Goal: Task Accomplishment & Management: Manage account settings

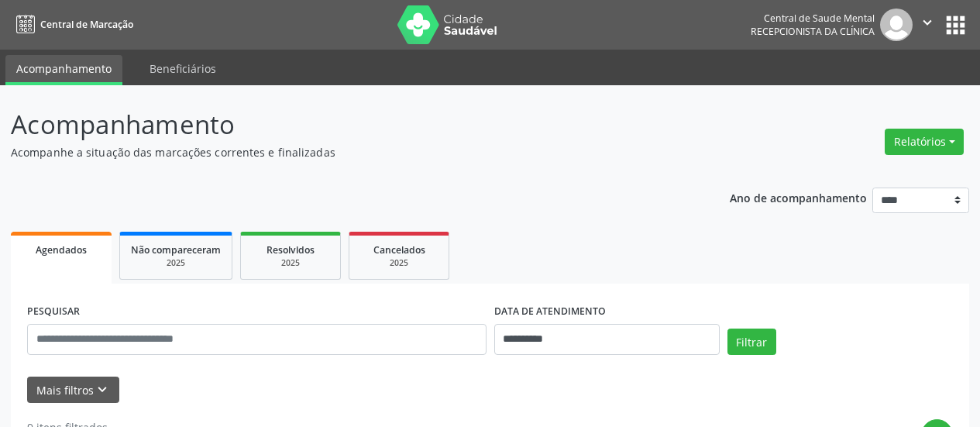
select select "*"
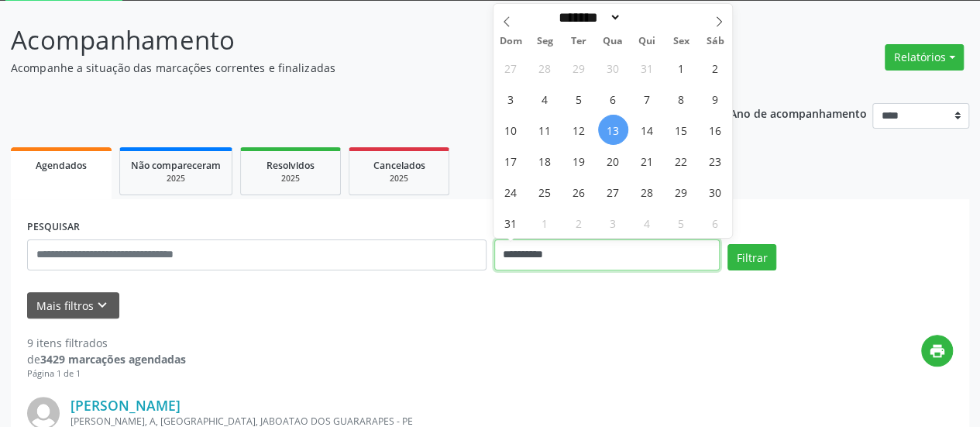
click at [521, 255] on input "**********" at bounding box center [607, 254] width 226 height 31
click at [583, 122] on span "12" at bounding box center [579, 130] width 30 height 30
type input "**********"
click at [583, 122] on span "12" at bounding box center [579, 130] width 30 height 30
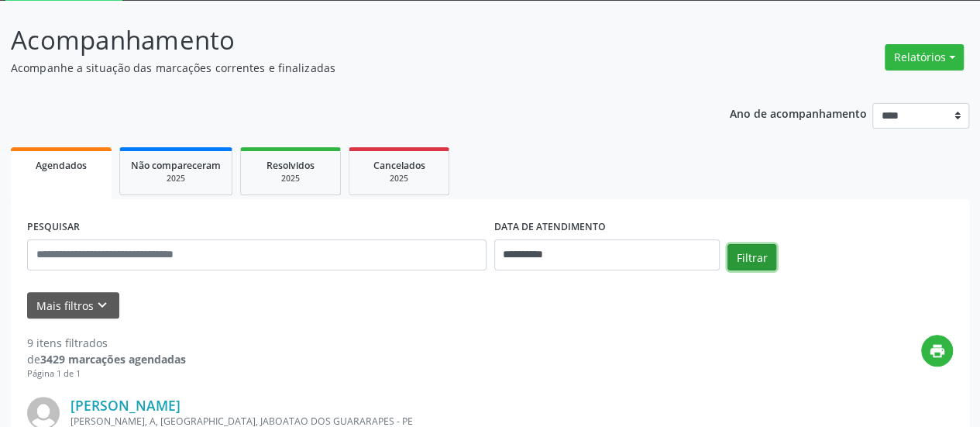
click at [743, 252] on button "Filtrar" at bounding box center [752, 257] width 49 height 26
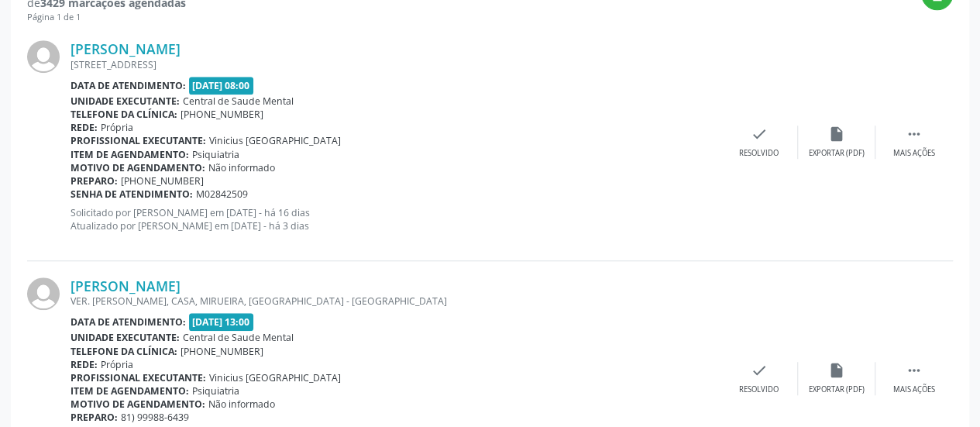
scroll to position [434, 0]
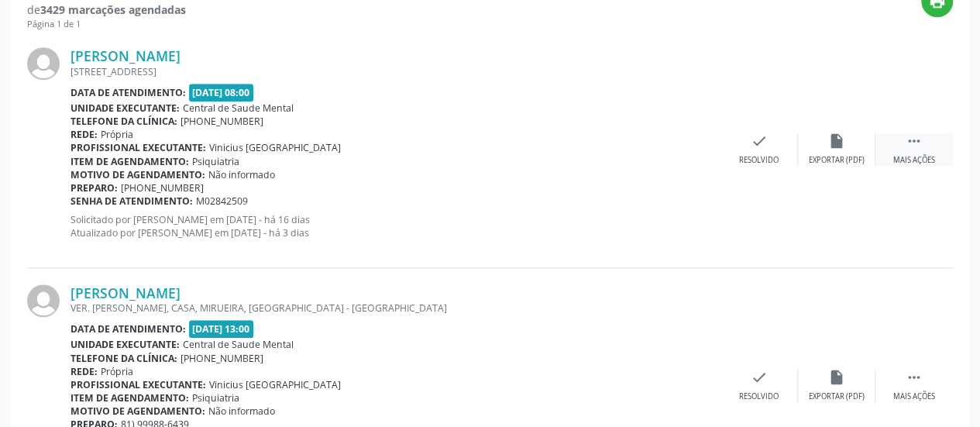
click at [910, 134] on icon "" at bounding box center [914, 141] width 17 height 17
click at [838, 140] on icon "alarm_off" at bounding box center [836, 141] width 17 height 17
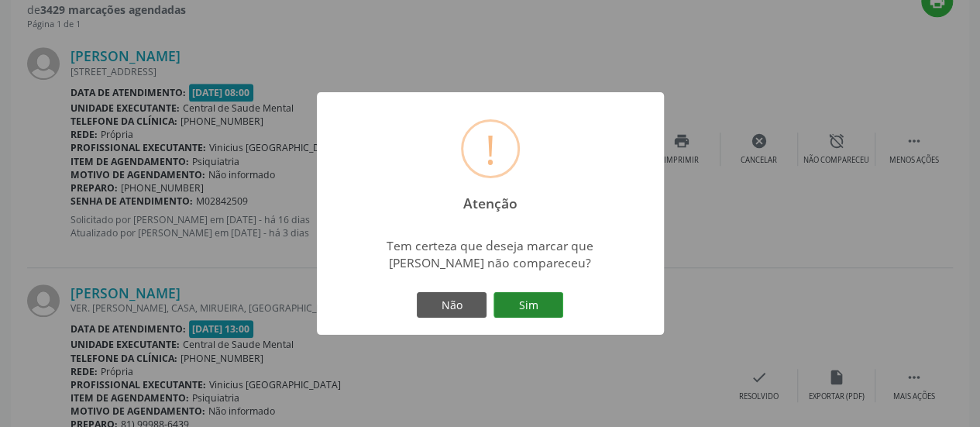
click at [532, 311] on button "Sim" at bounding box center [529, 305] width 70 height 26
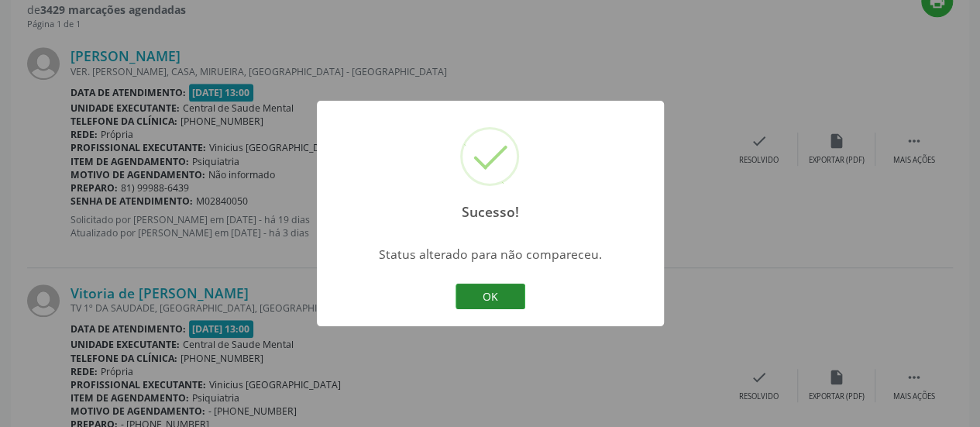
click at [497, 292] on button "OK" at bounding box center [491, 297] width 70 height 26
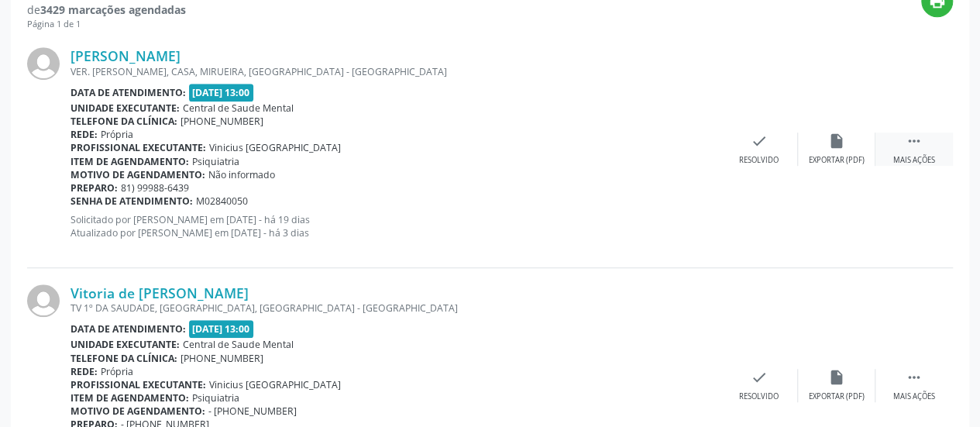
click at [912, 133] on icon "" at bounding box center [914, 141] width 17 height 17
click at [838, 143] on icon "alarm_off" at bounding box center [836, 141] width 17 height 17
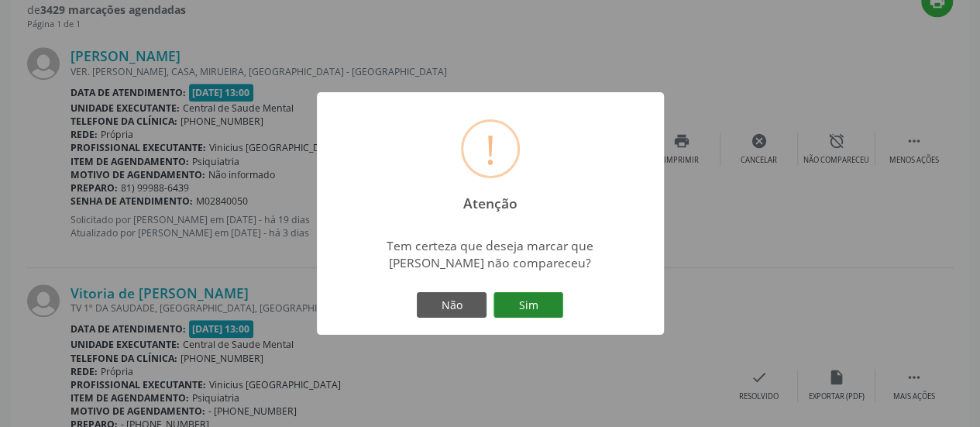
click at [539, 306] on button "Sim" at bounding box center [529, 305] width 70 height 26
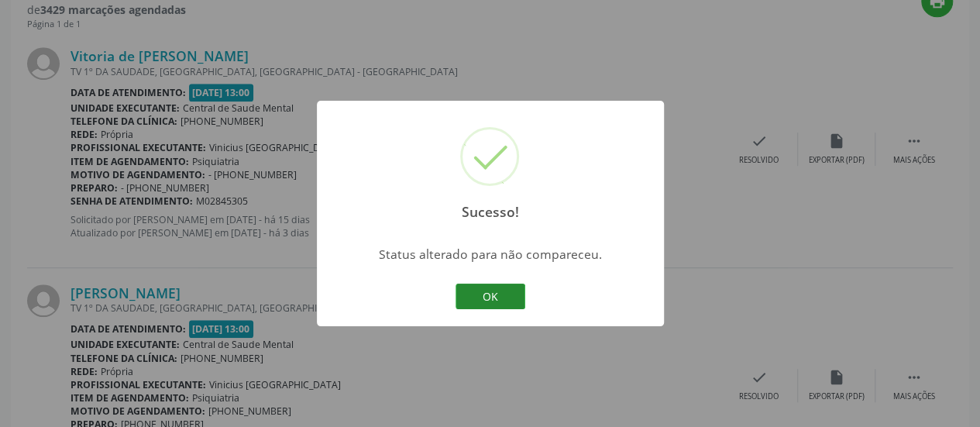
click at [487, 289] on button "OK" at bounding box center [491, 297] width 70 height 26
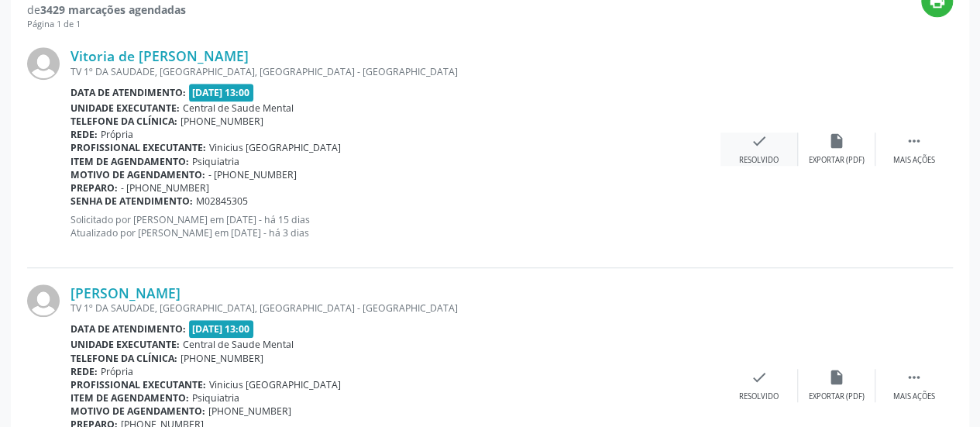
click at [759, 141] on icon "check" at bounding box center [759, 141] width 17 height 17
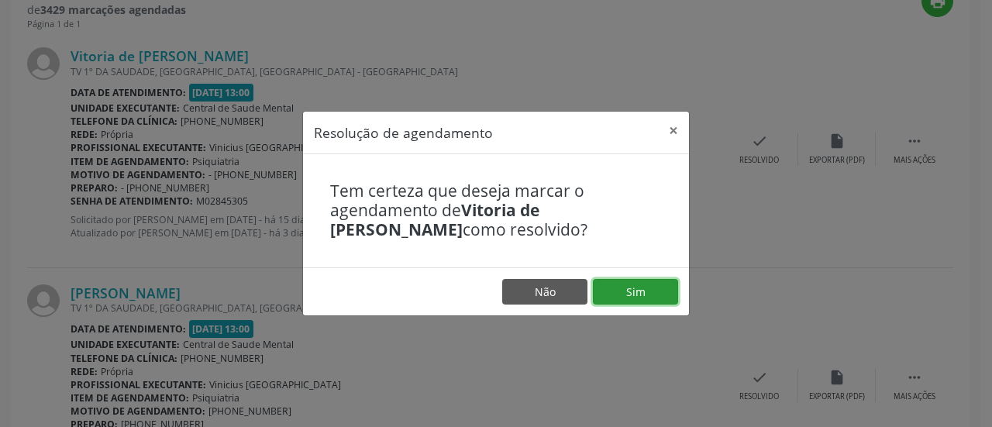
click at [631, 286] on button "Sim" at bounding box center [635, 292] width 85 height 26
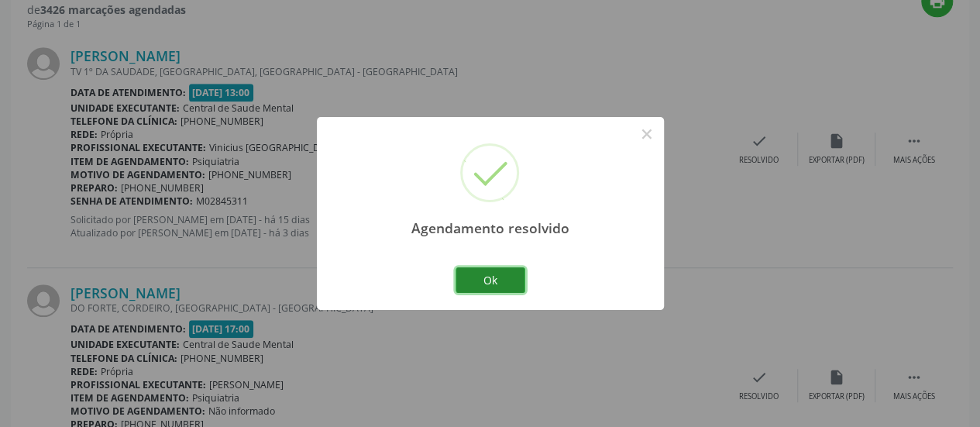
click at [490, 274] on button "Ok" at bounding box center [491, 280] width 70 height 26
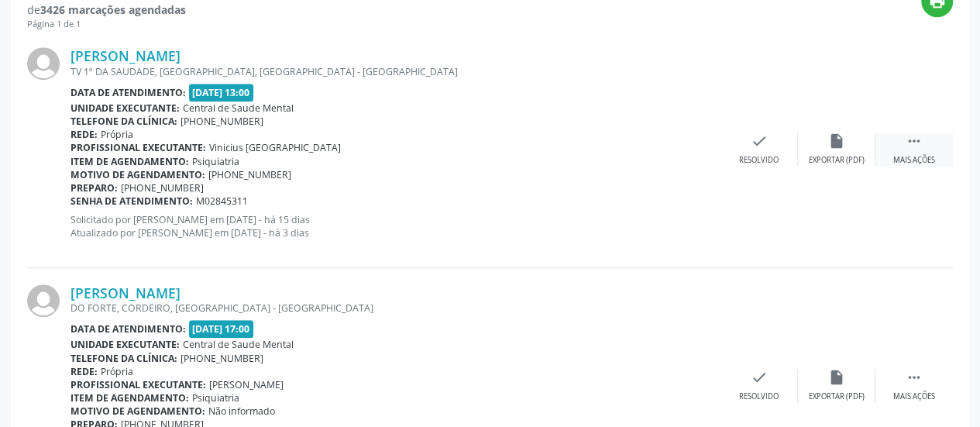
click at [925, 137] on div " Mais ações" at bounding box center [914, 149] width 77 height 33
click at [840, 133] on icon "alarm_off" at bounding box center [836, 141] width 17 height 17
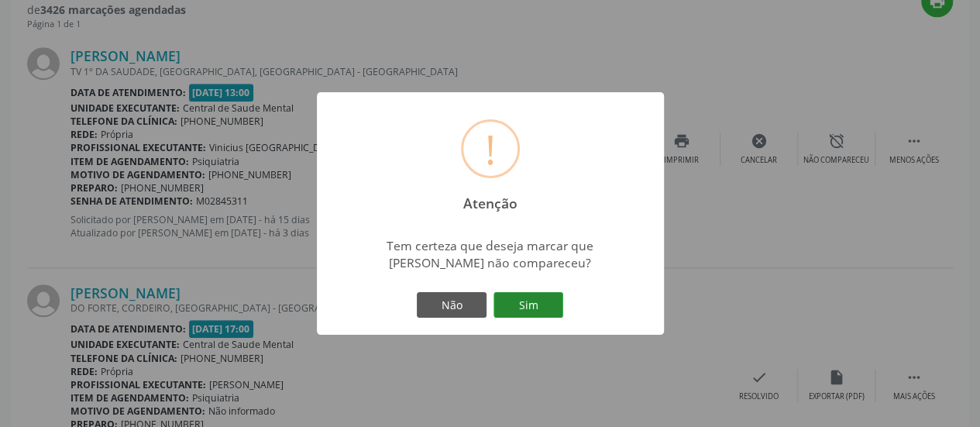
click at [524, 303] on button "Sim" at bounding box center [529, 305] width 70 height 26
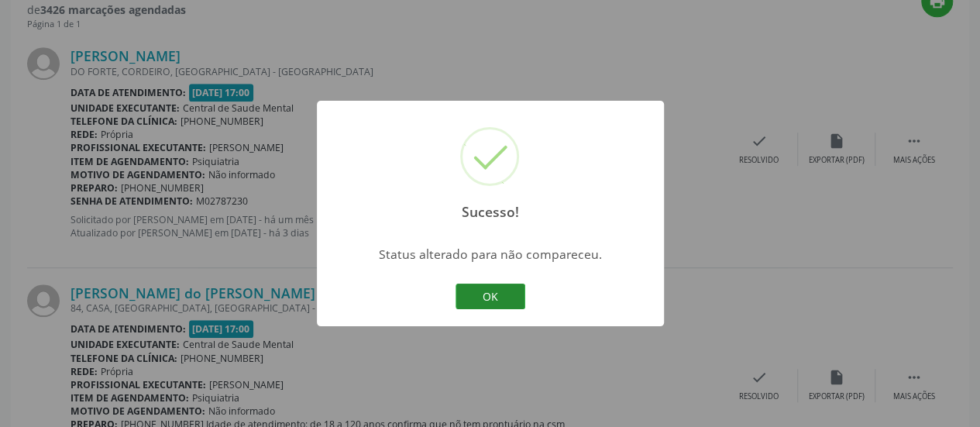
click at [487, 294] on button "OK" at bounding box center [491, 297] width 70 height 26
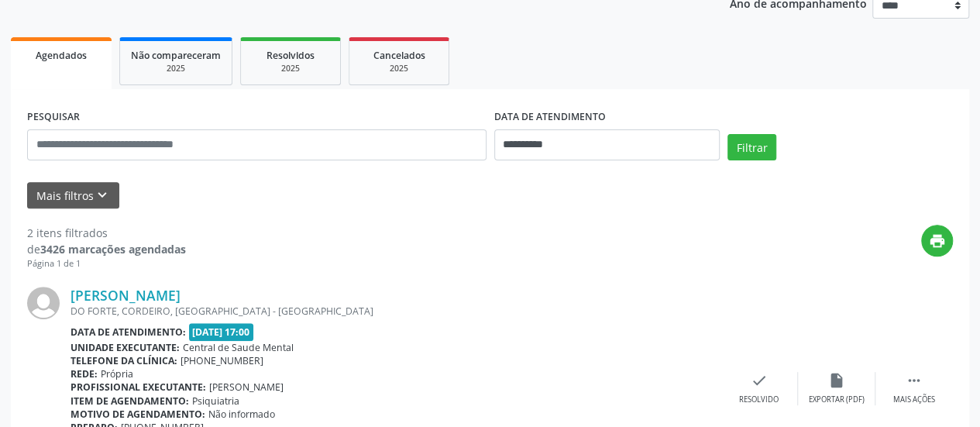
scroll to position [190, 0]
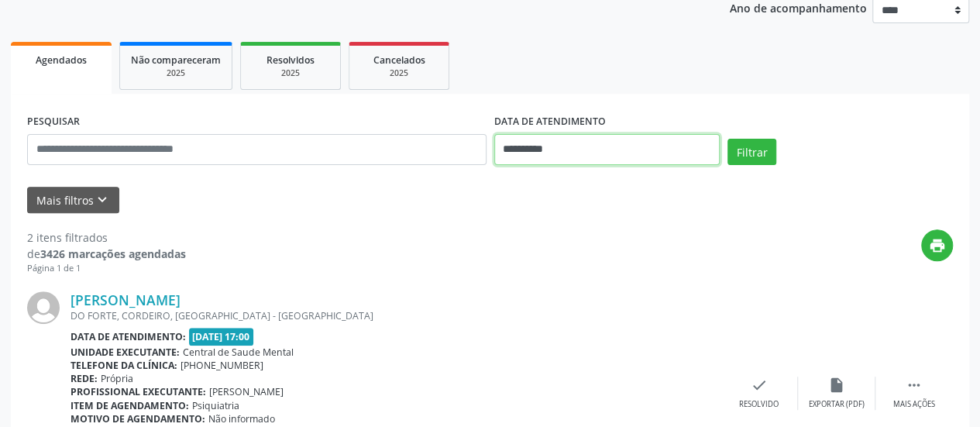
click at [506, 146] on input "**********" at bounding box center [607, 149] width 226 height 31
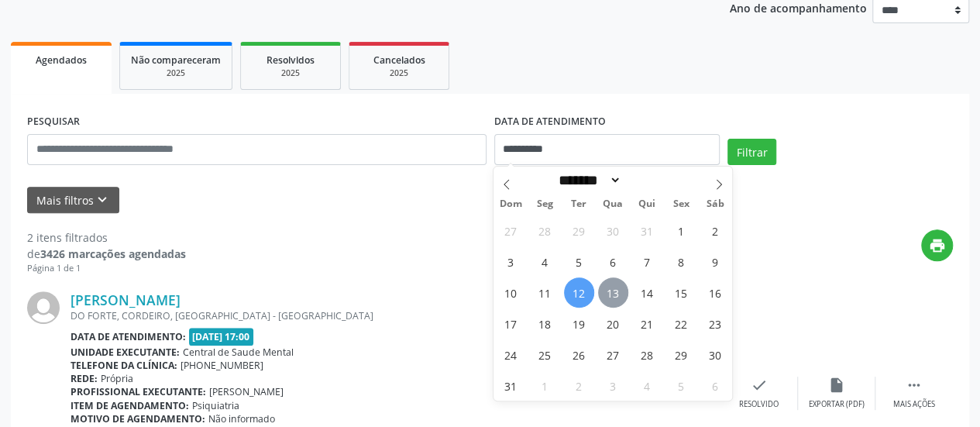
click at [618, 291] on span "13" at bounding box center [613, 292] width 30 height 30
type input "**********"
click at [618, 291] on span "13" at bounding box center [613, 292] width 30 height 30
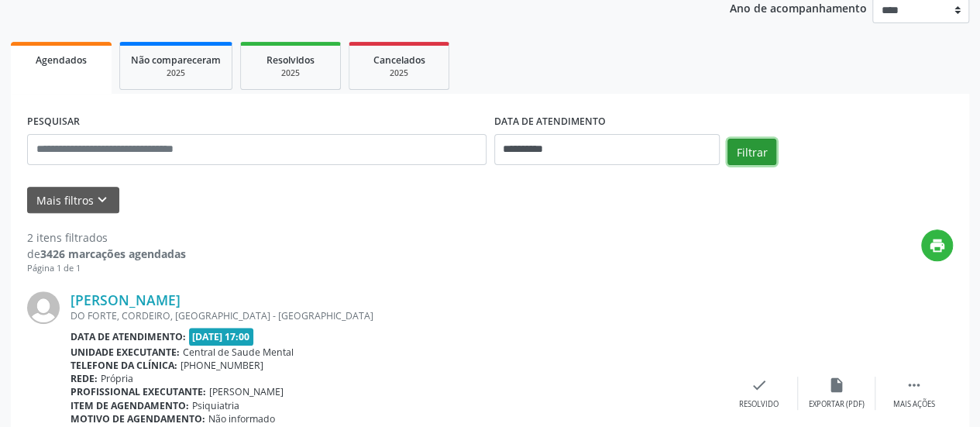
click at [740, 143] on button "Filtrar" at bounding box center [752, 152] width 49 height 26
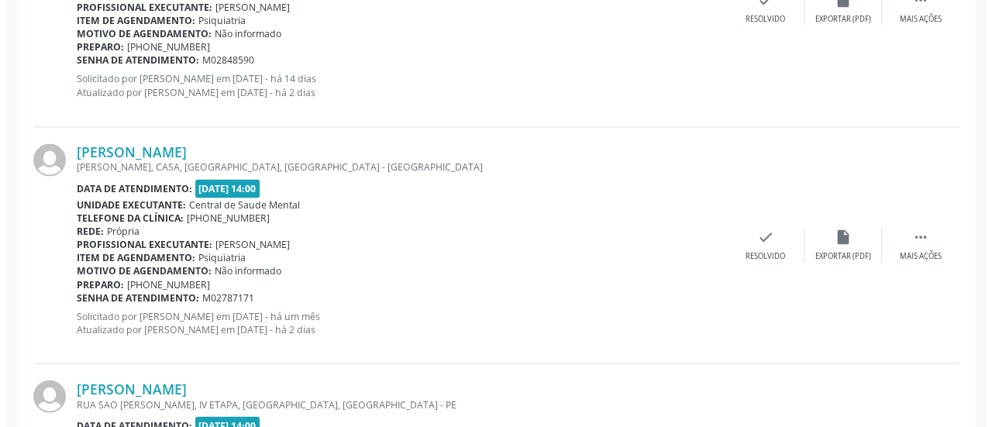
scroll to position [1282, 0]
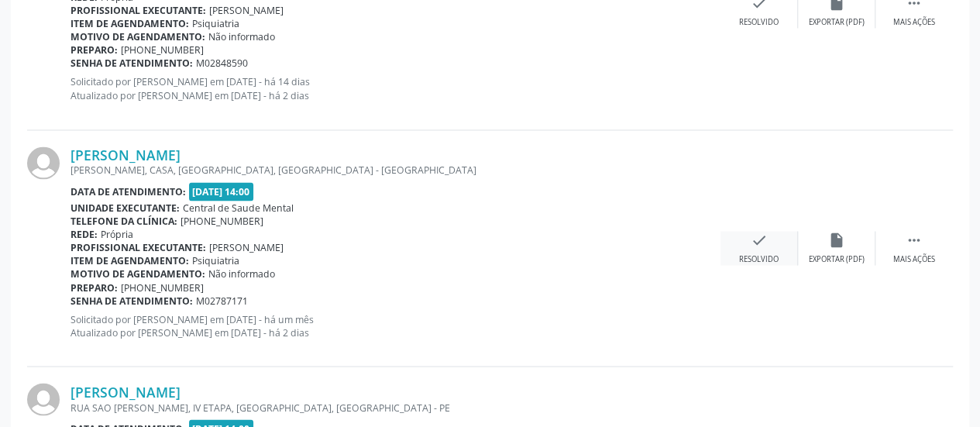
click at [762, 233] on icon "check" at bounding box center [759, 239] width 17 height 17
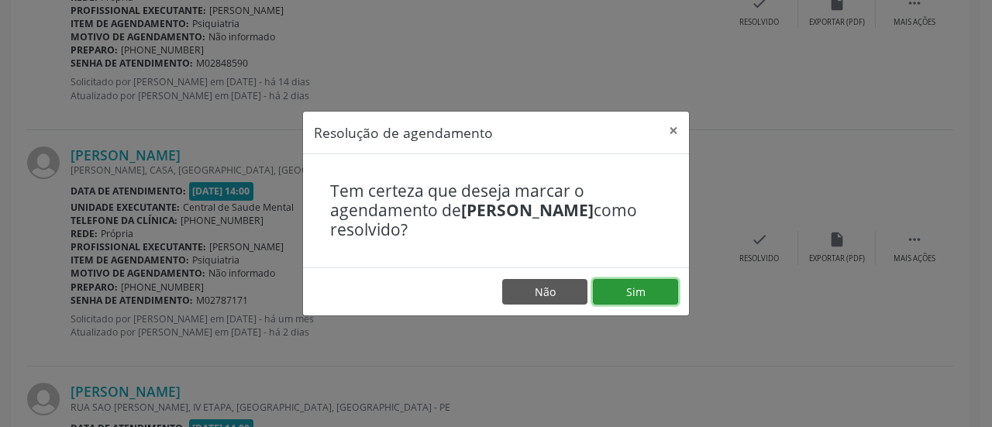
click at [628, 294] on button "Sim" at bounding box center [635, 292] width 85 height 26
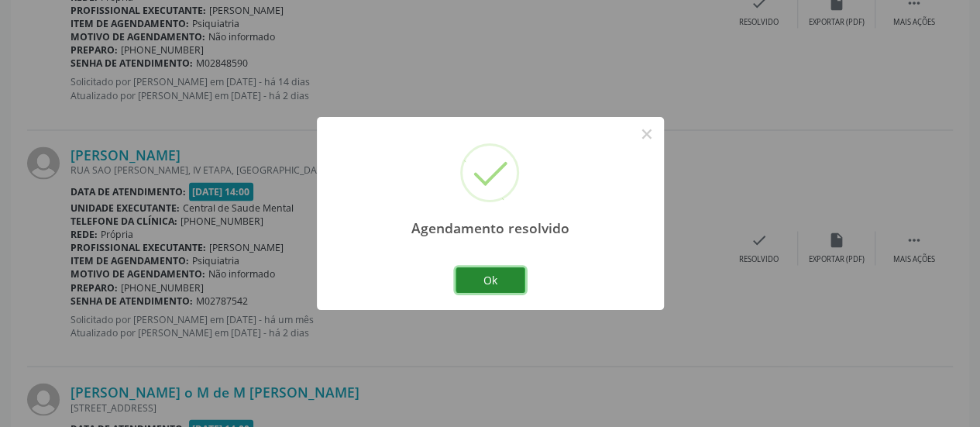
click at [494, 287] on button "Ok" at bounding box center [491, 280] width 70 height 26
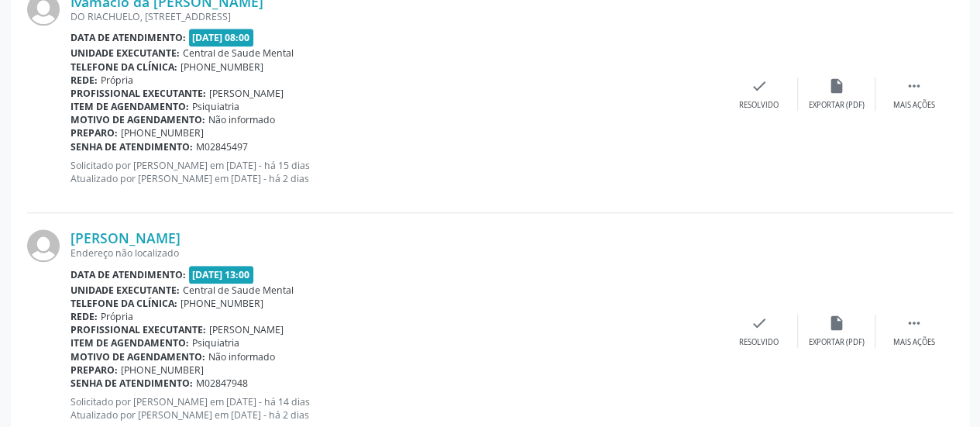
scroll to position [577, 0]
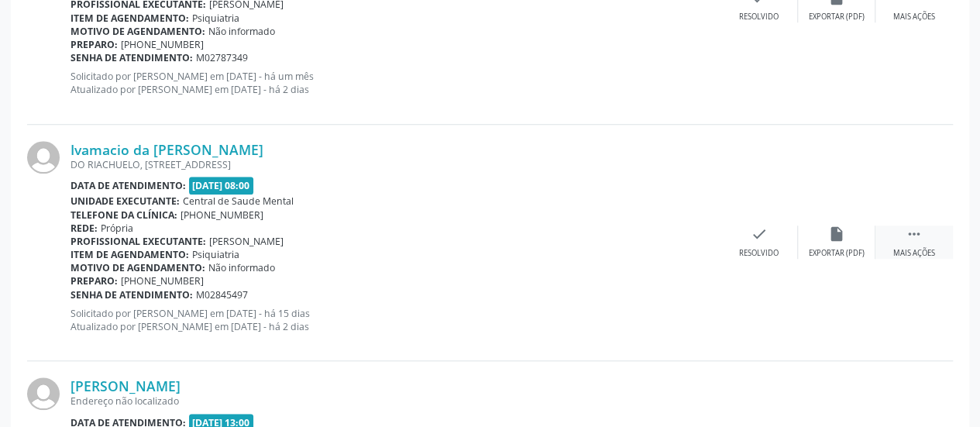
click at [913, 232] on icon "" at bounding box center [914, 234] width 17 height 17
click at [830, 228] on icon "alarm_off" at bounding box center [836, 234] width 17 height 17
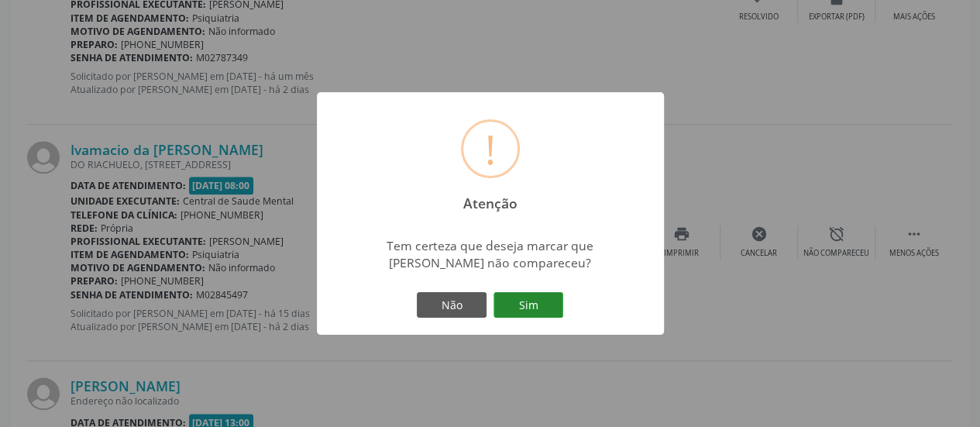
click at [519, 305] on button "Sim" at bounding box center [529, 305] width 70 height 26
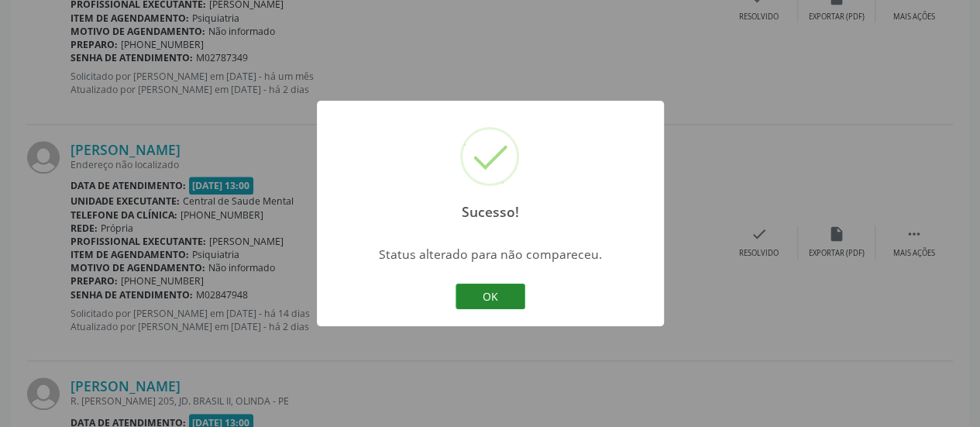
click at [495, 297] on button "OK" at bounding box center [491, 297] width 70 height 26
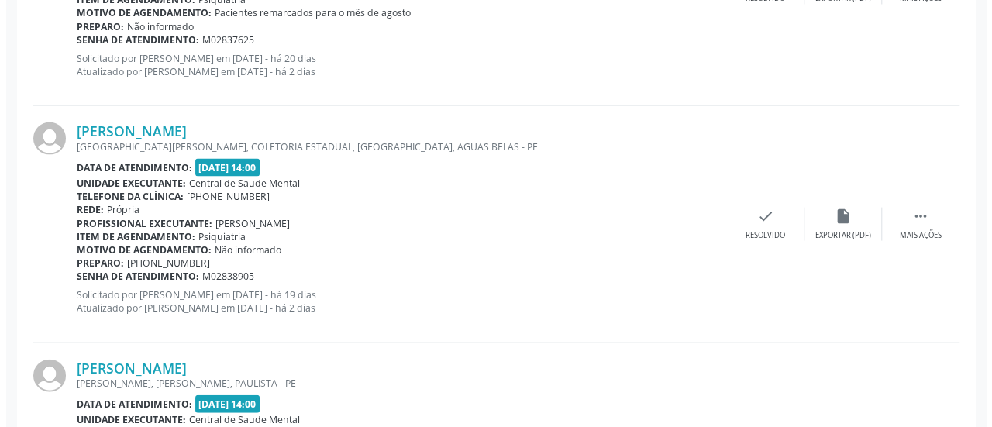
scroll to position [1544, 0]
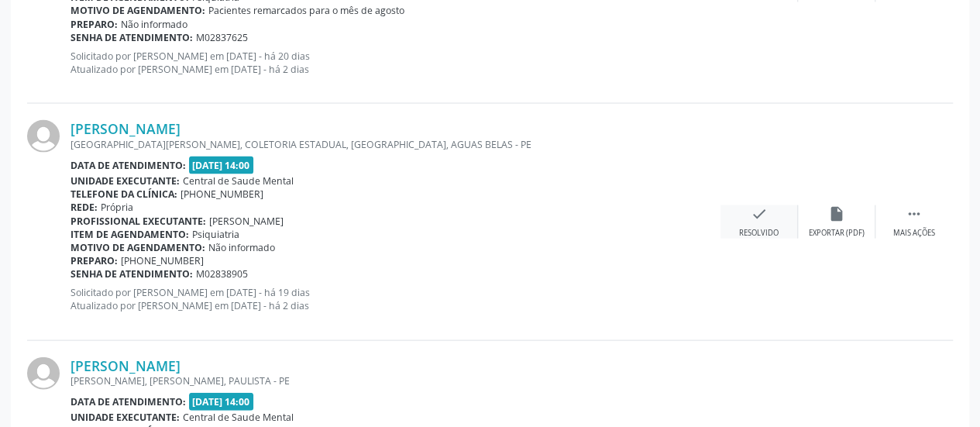
click at [751, 217] on icon "check" at bounding box center [759, 213] width 17 height 17
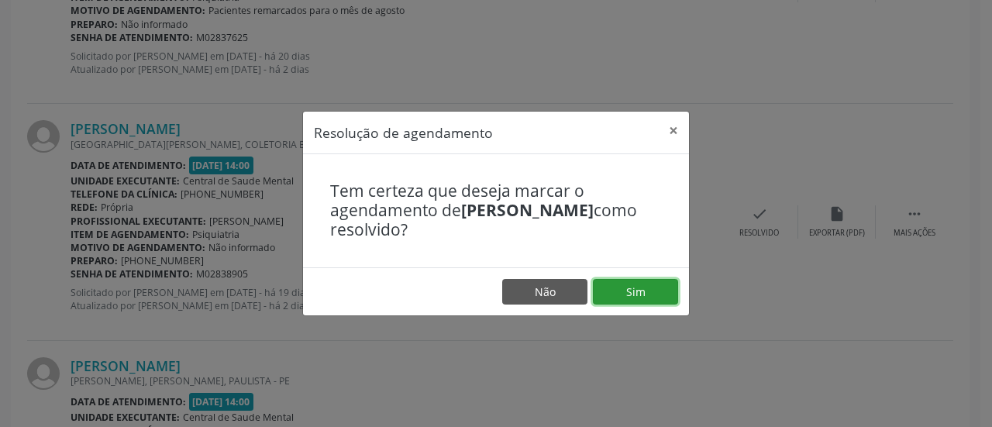
click at [625, 288] on button "Sim" at bounding box center [635, 292] width 85 height 26
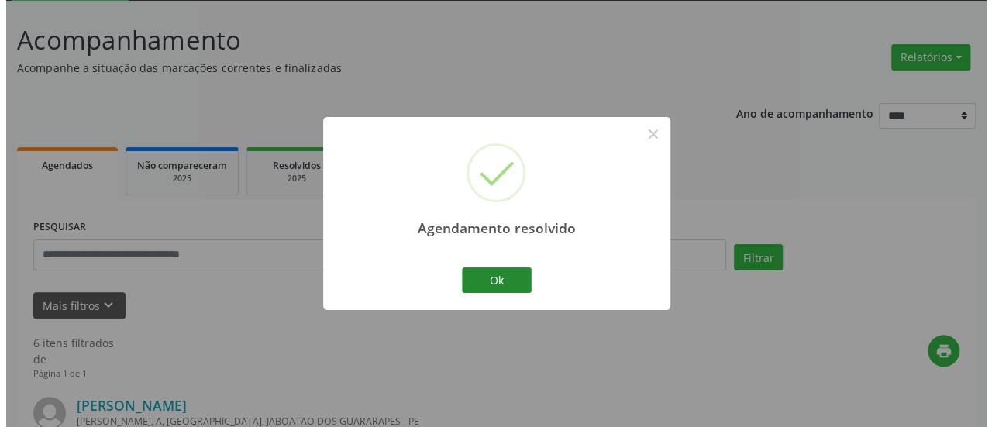
scroll to position [1482, 0]
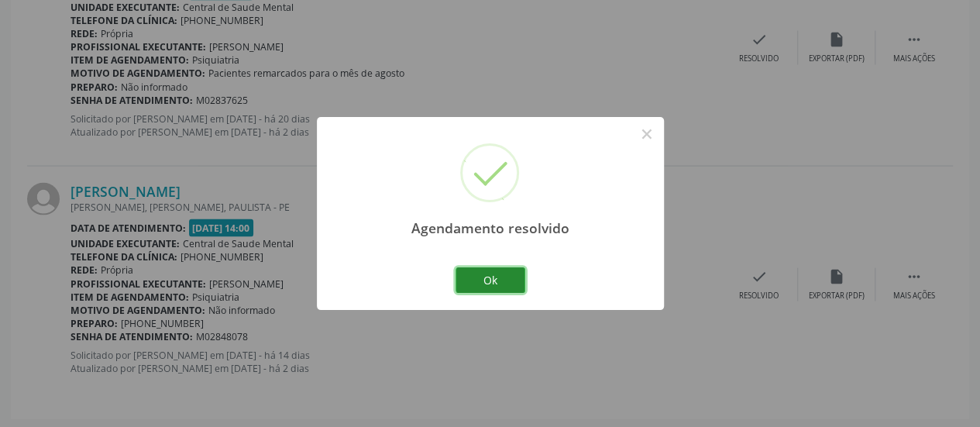
click at [494, 281] on button "Ok" at bounding box center [491, 280] width 70 height 26
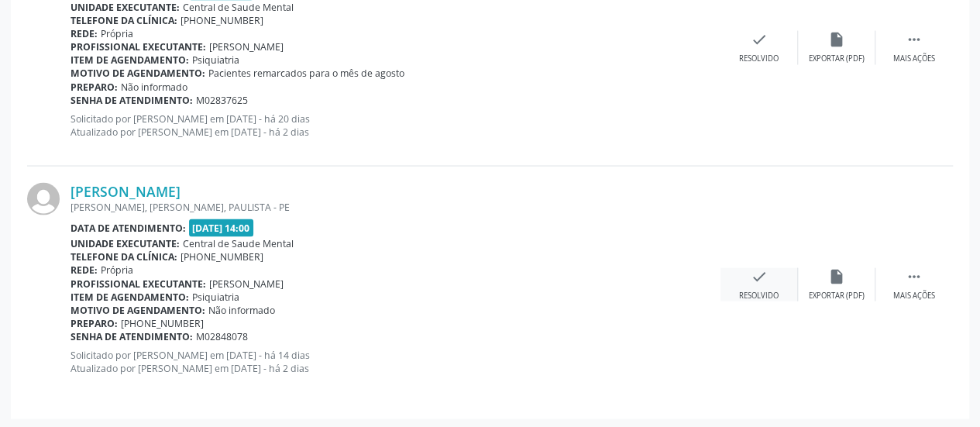
click at [759, 276] on icon "check" at bounding box center [759, 276] width 17 height 17
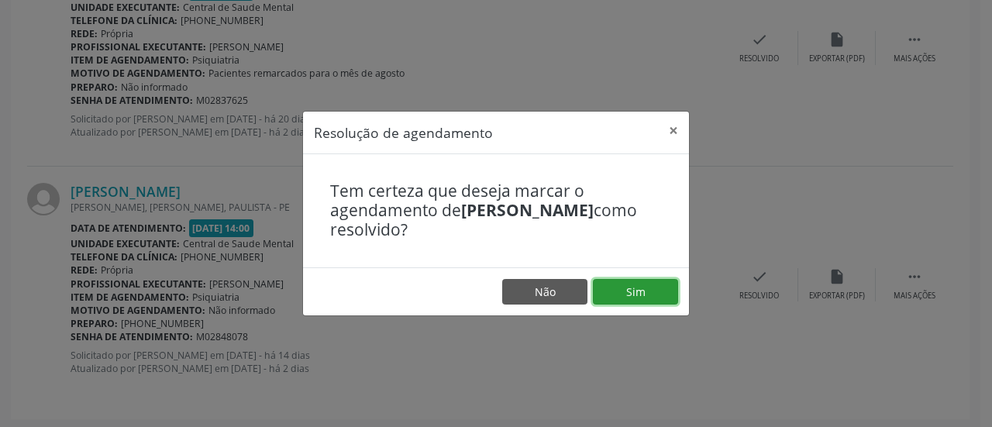
click at [632, 292] on button "Sim" at bounding box center [635, 292] width 85 height 26
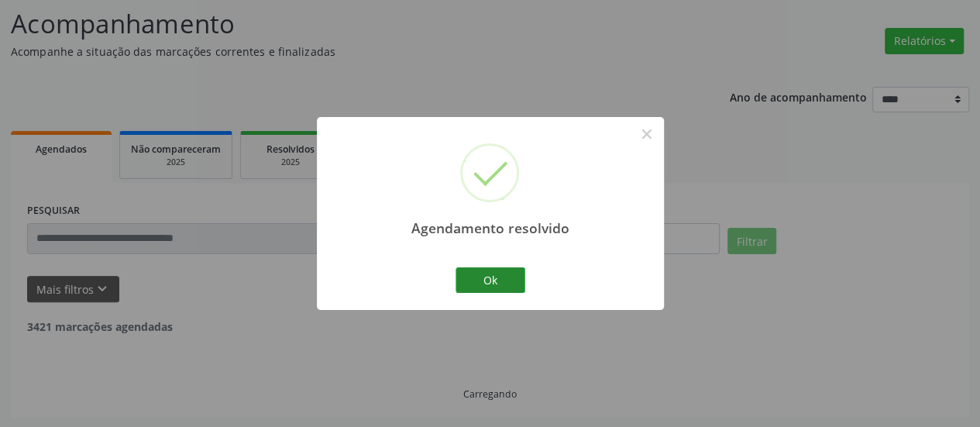
scroll to position [1245, 0]
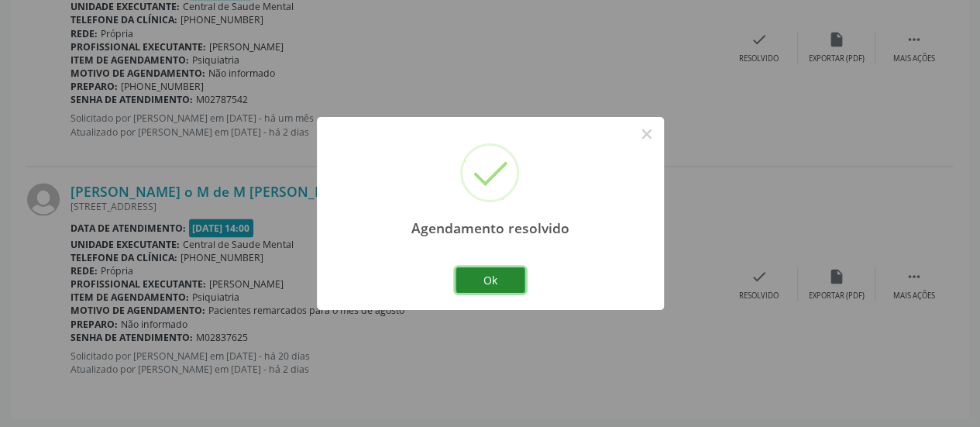
click at [477, 275] on button "Ok" at bounding box center [491, 280] width 70 height 26
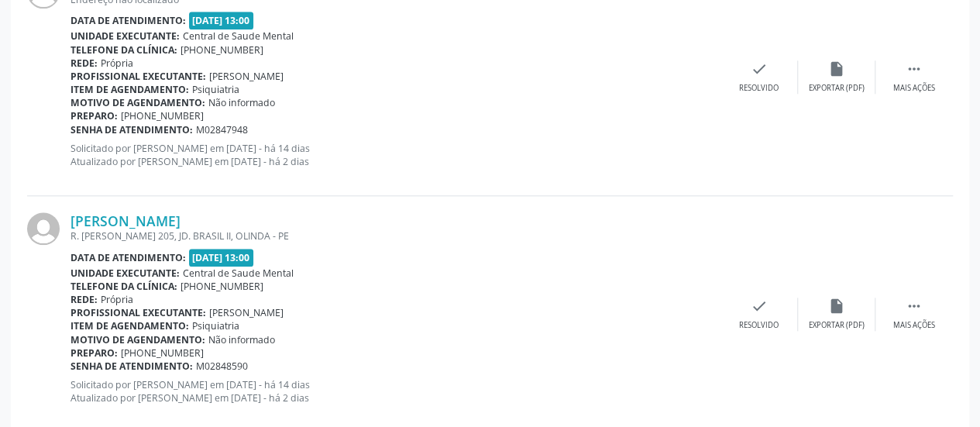
scroll to position [728, 0]
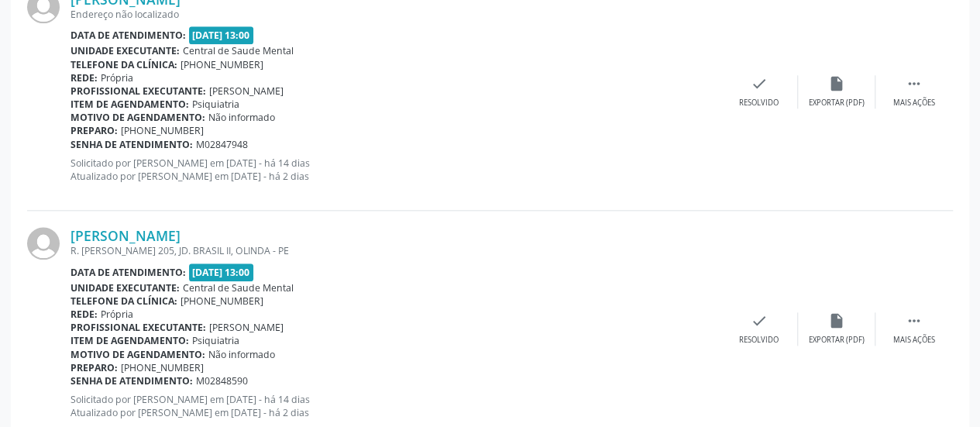
drag, startPoint x: 976, startPoint y: 216, endPoint x: 990, endPoint y: 216, distance: 13.9
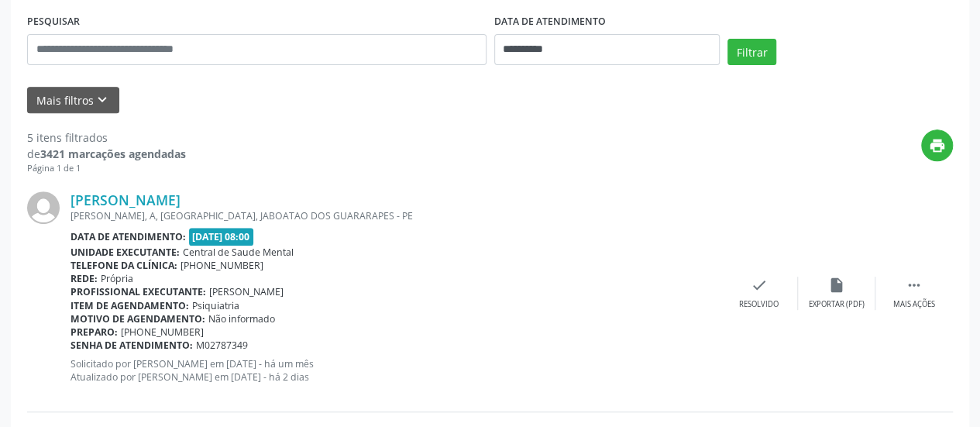
scroll to position [313, 0]
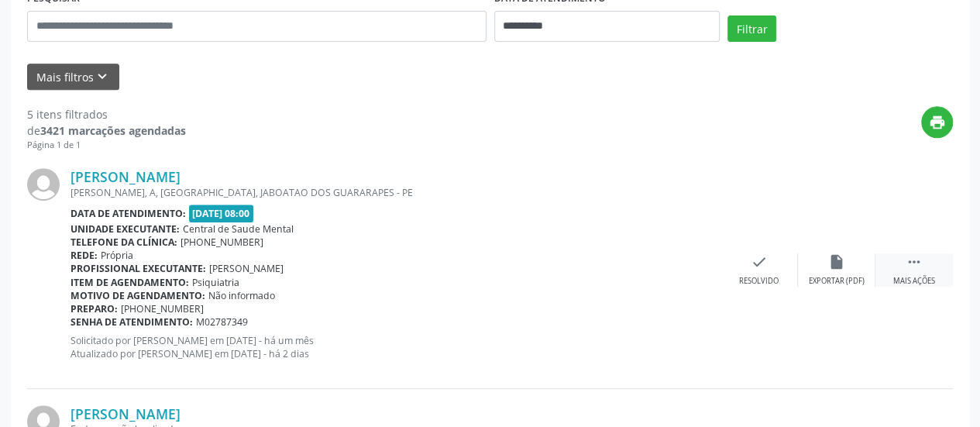
click at [913, 254] on icon "" at bounding box center [914, 261] width 17 height 17
click at [838, 262] on icon "alarm_off" at bounding box center [836, 261] width 17 height 17
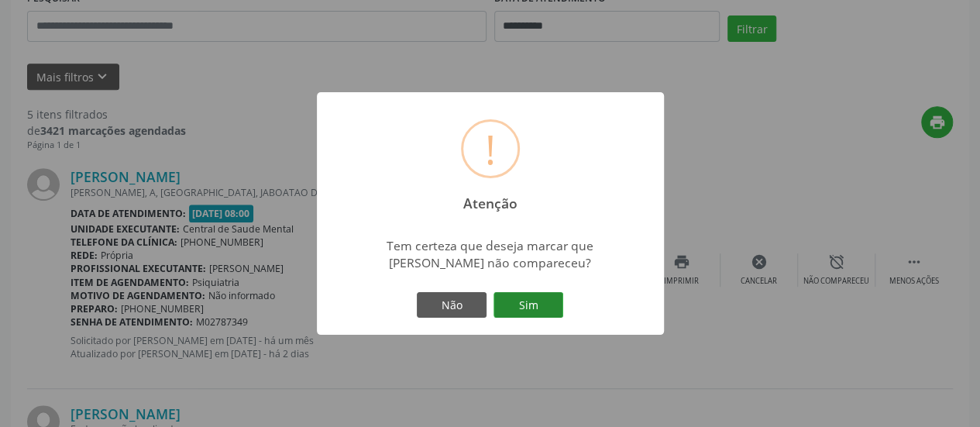
click at [514, 308] on button "Sim" at bounding box center [529, 305] width 70 height 26
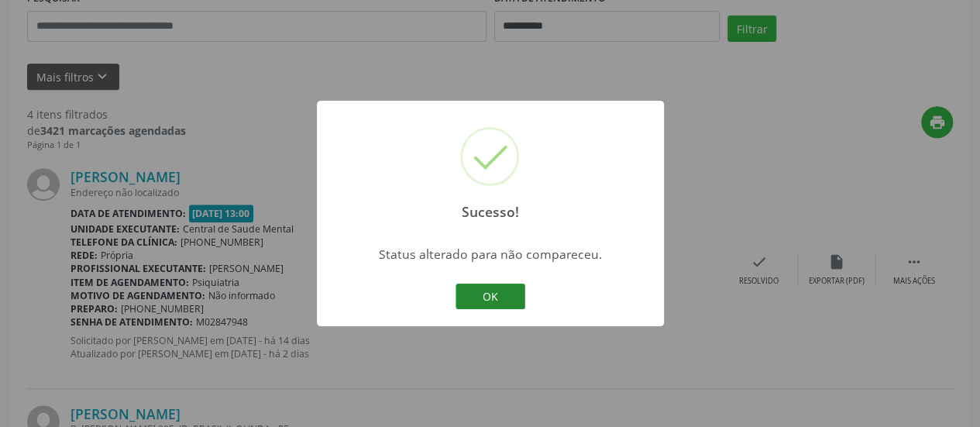
click at [485, 302] on button "OK" at bounding box center [491, 297] width 70 height 26
